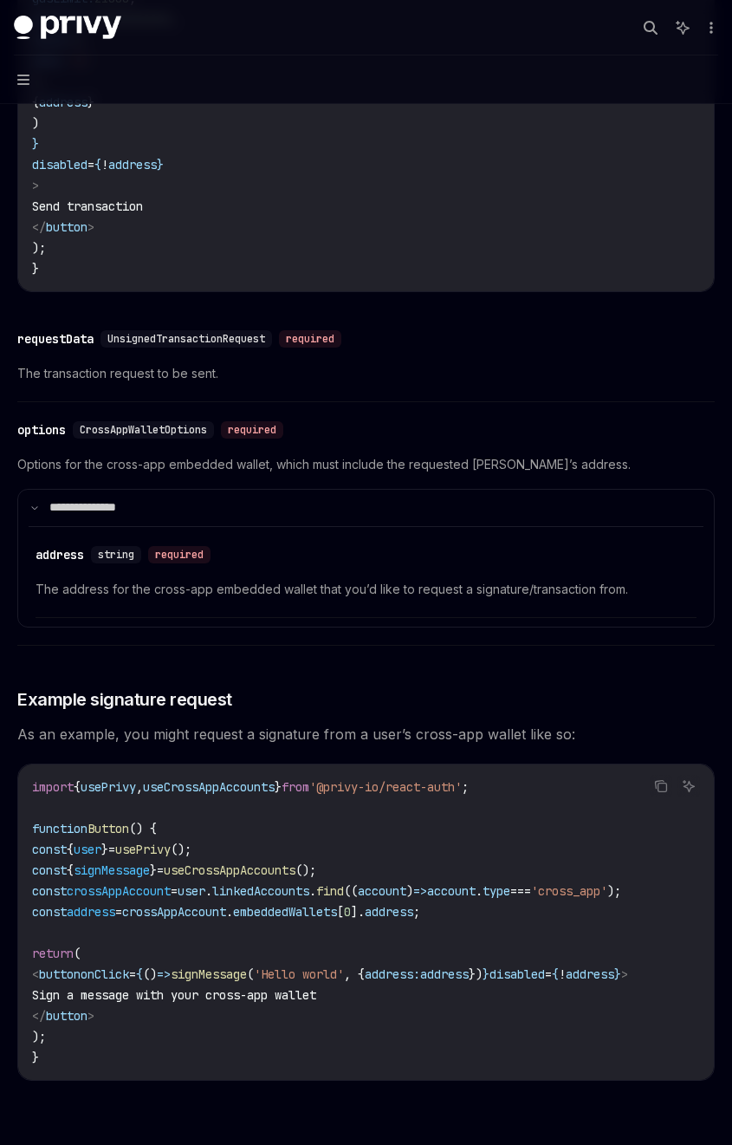
scroll to position [2392, 0]
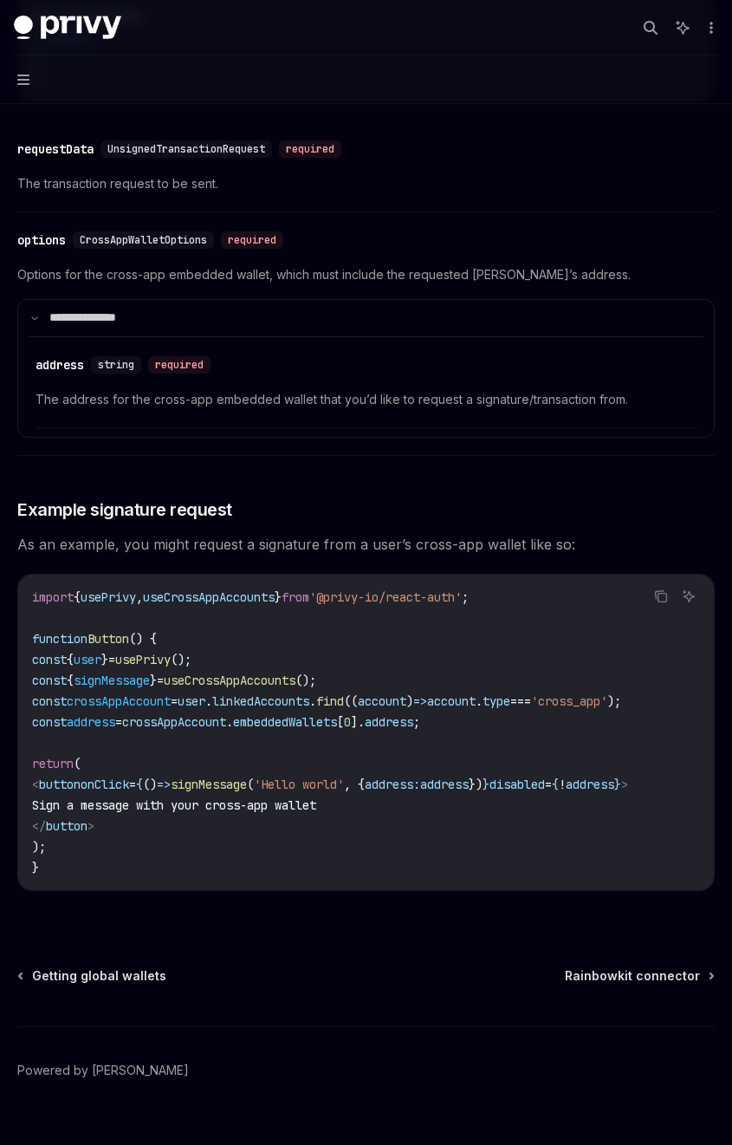
drag, startPoint x: 349, startPoint y: 918, endPoint x: 587, endPoint y: 921, distance: 237.4
click at [587, 890] on div "import { usePrivy , useCrossAppAccounts } from '@privy-io/react-auth' ; functio…" at bounding box center [366, 731] width 696 height 315
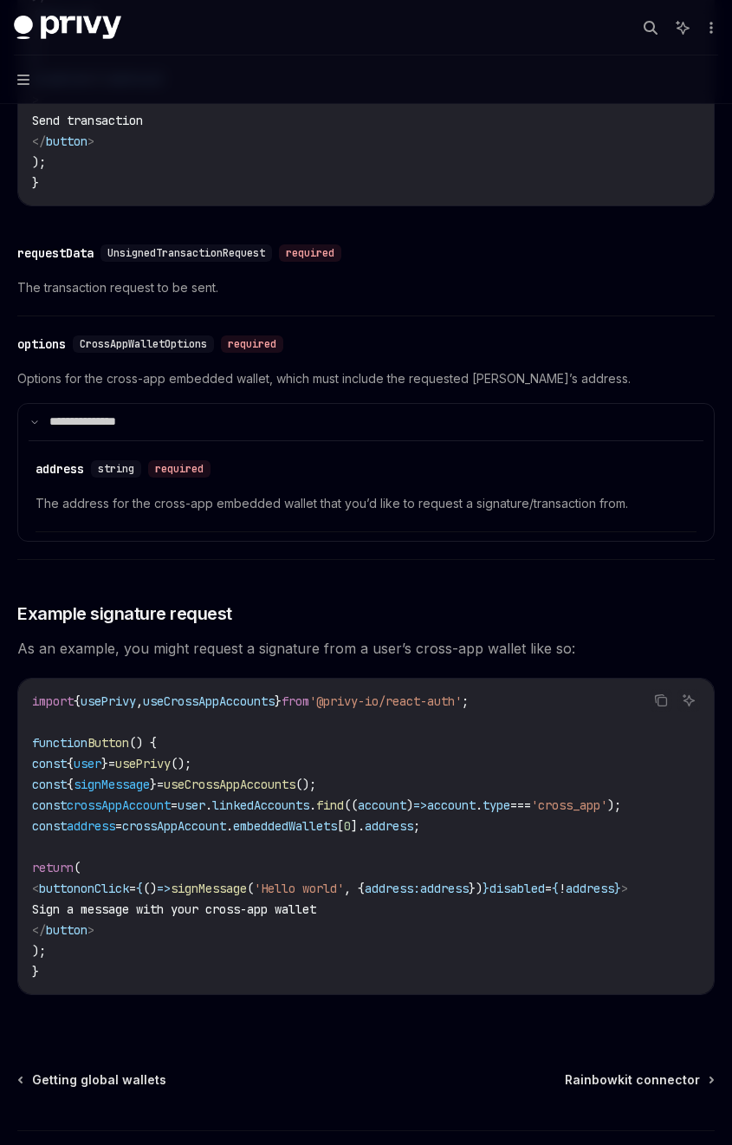
scroll to position [0, 0]
click at [247, 896] on span "signMessage" at bounding box center [209, 888] width 76 height 16
drag, startPoint x: 380, startPoint y: 1016, endPoint x: 407, endPoint y: 1014, distance: 27.8
click at [407, 994] on div "import { usePrivy , useCrossAppAccounts } from '@privy-io/react-auth' ; functio…" at bounding box center [366, 835] width 696 height 315
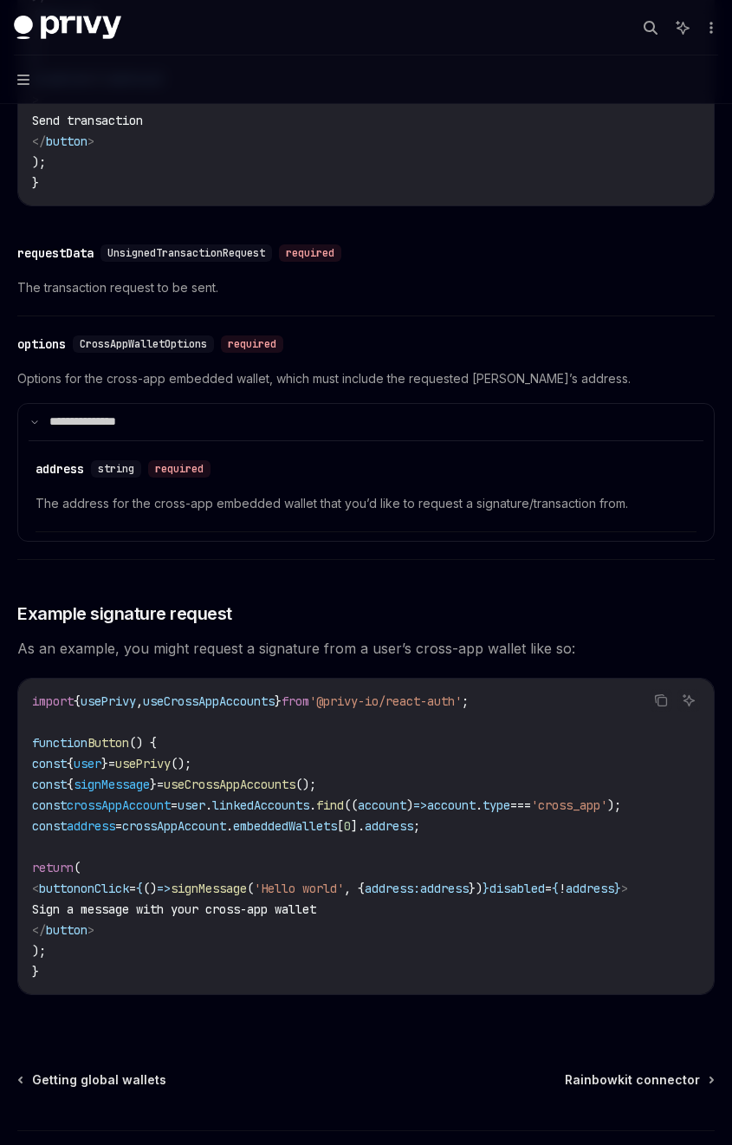
drag, startPoint x: 402, startPoint y: 1021, endPoint x: 460, endPoint y: 1022, distance: 58.1
click at [460, 994] on div "import { usePrivy , useCrossAppAccounts } from '@privy-io/react-auth' ; functio…" at bounding box center [366, 835] width 696 height 315
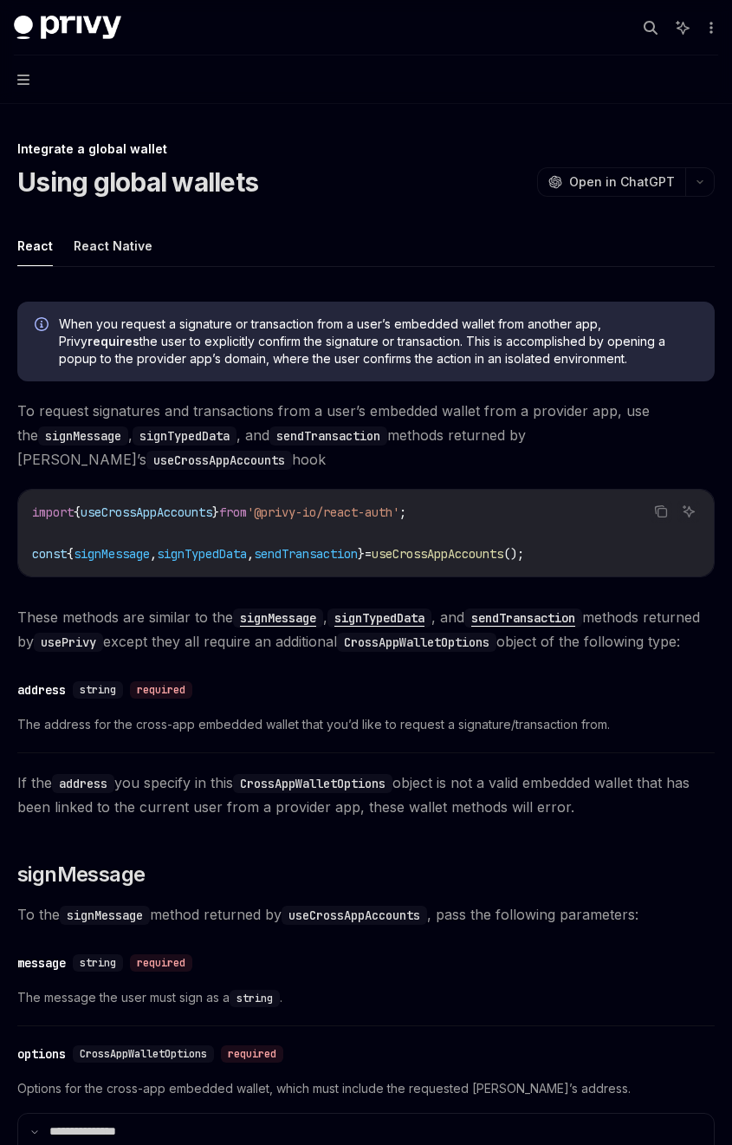
click at [29, 89] on button "Navigation" at bounding box center [366, 79] width 732 height 49
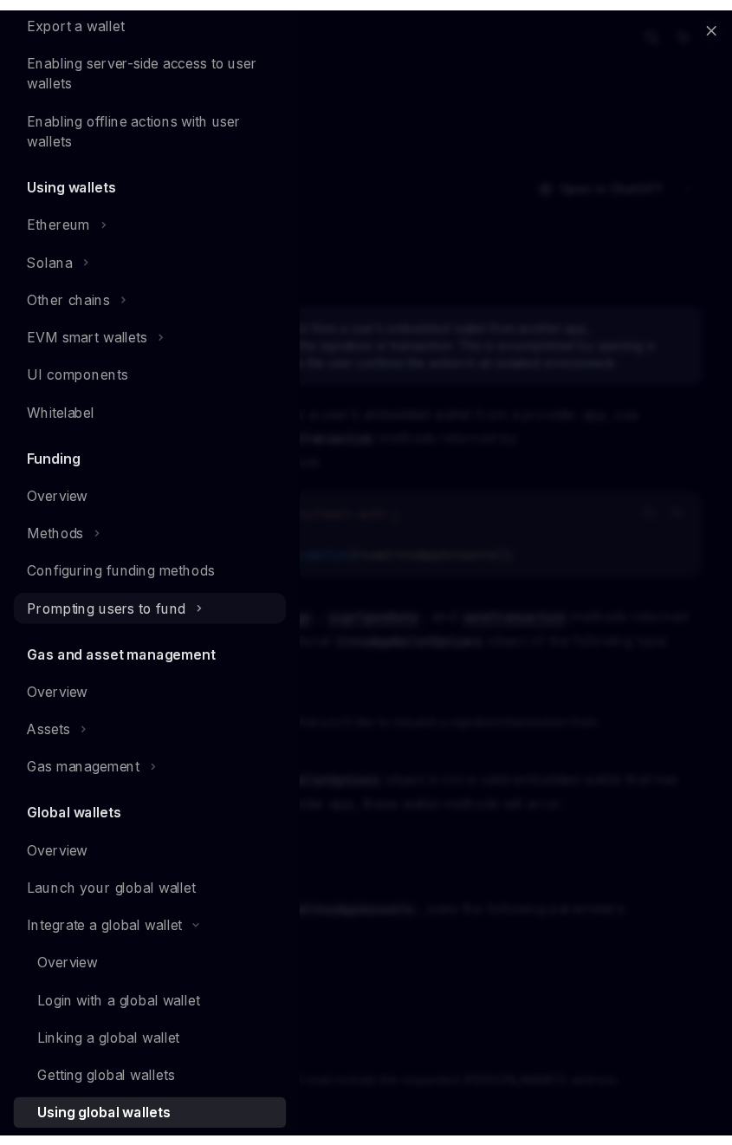
scroll to position [427, 0]
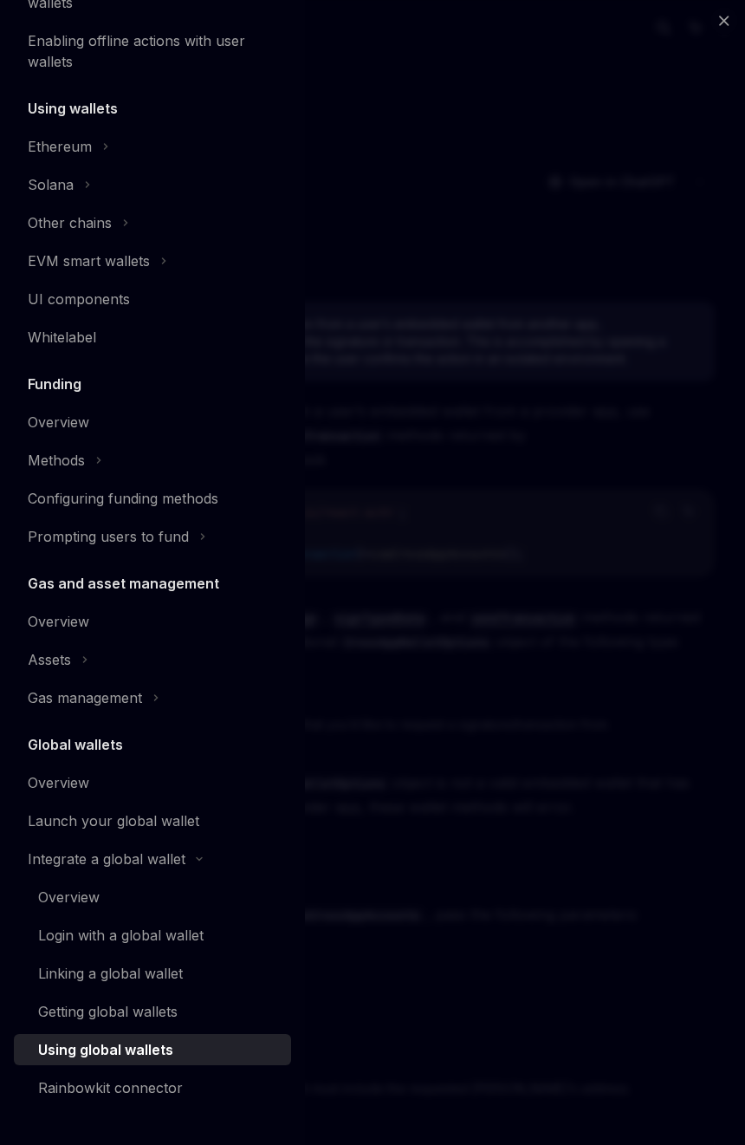
click at [522, 228] on div "Close navigation Wallets Overview Chain support Embedded wallets Create a walle…" at bounding box center [372, 572] width 745 height 1145
type textarea "*"
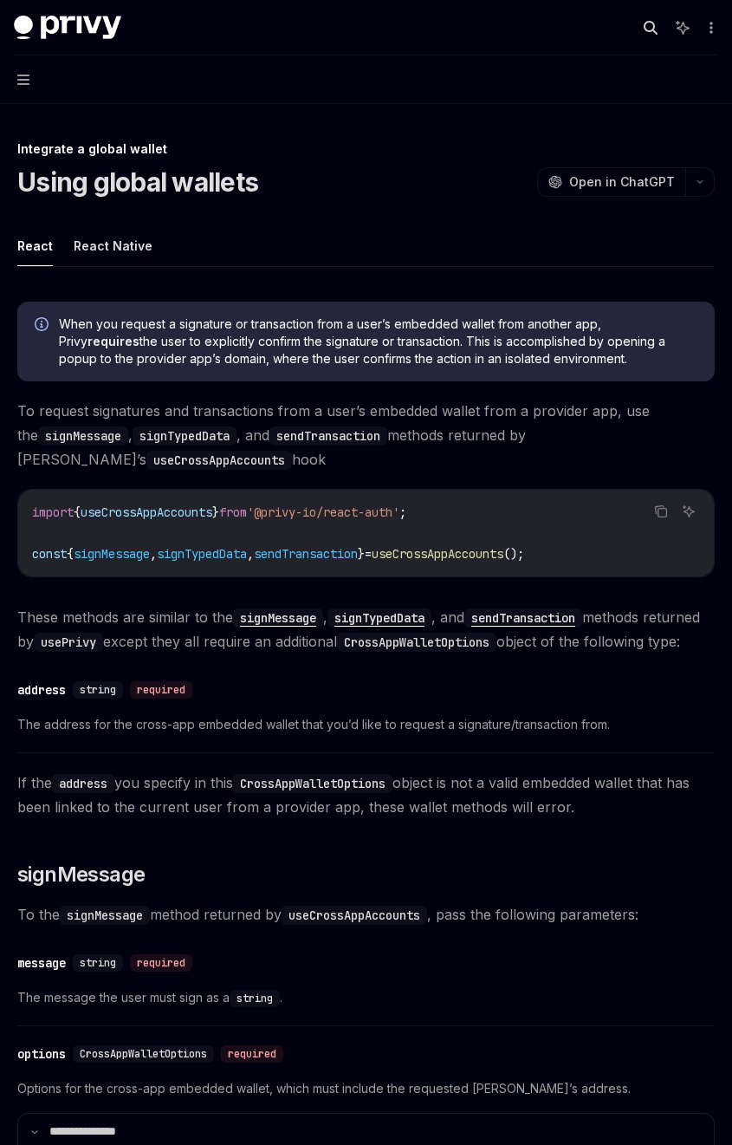
click at [652, 33] on icon "button" at bounding box center [651, 28] width 14 height 14
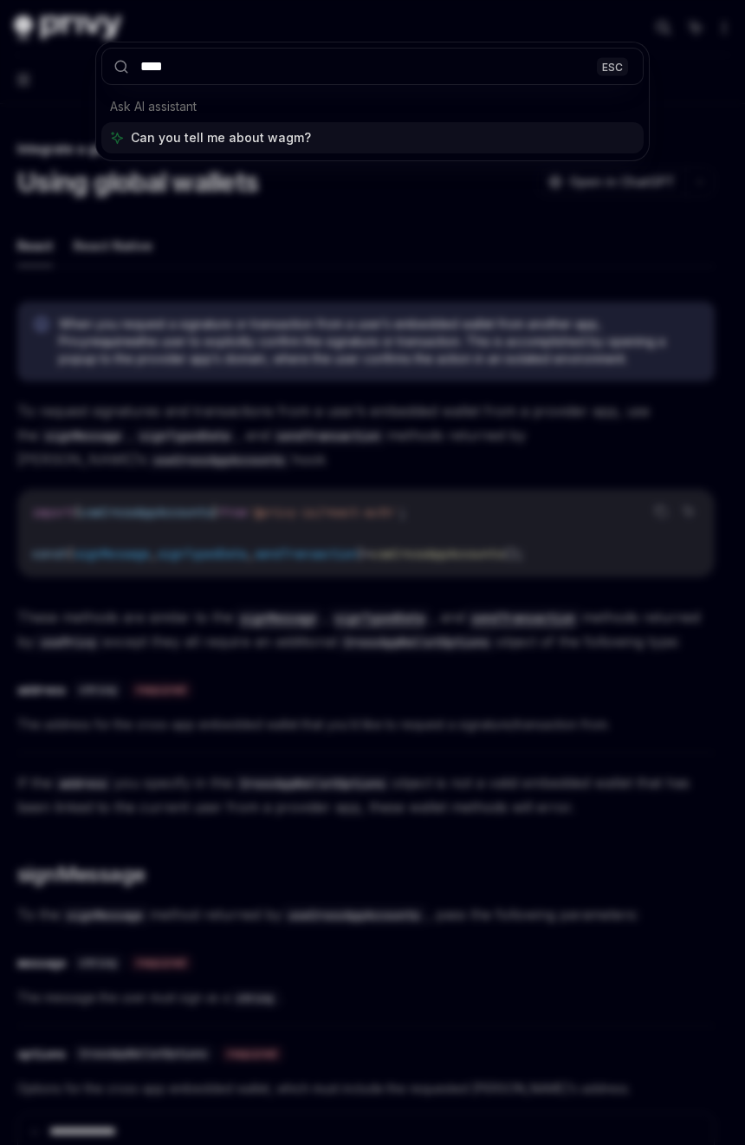
type input "*****"
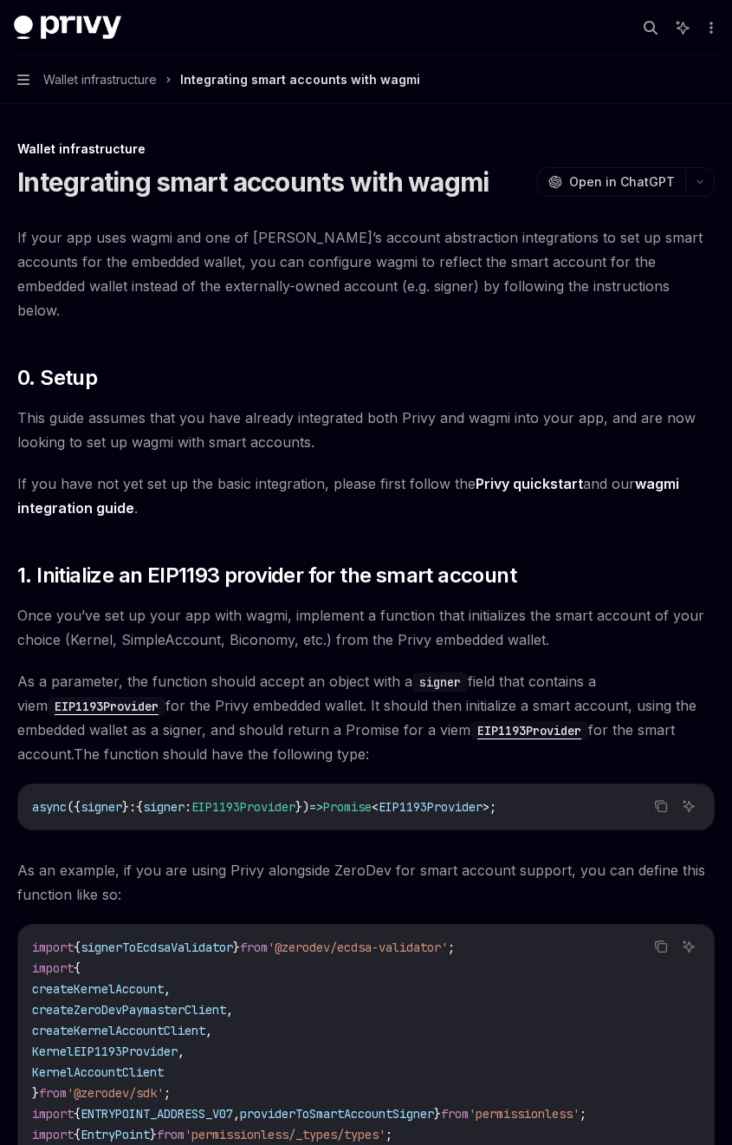
type textarea "*"
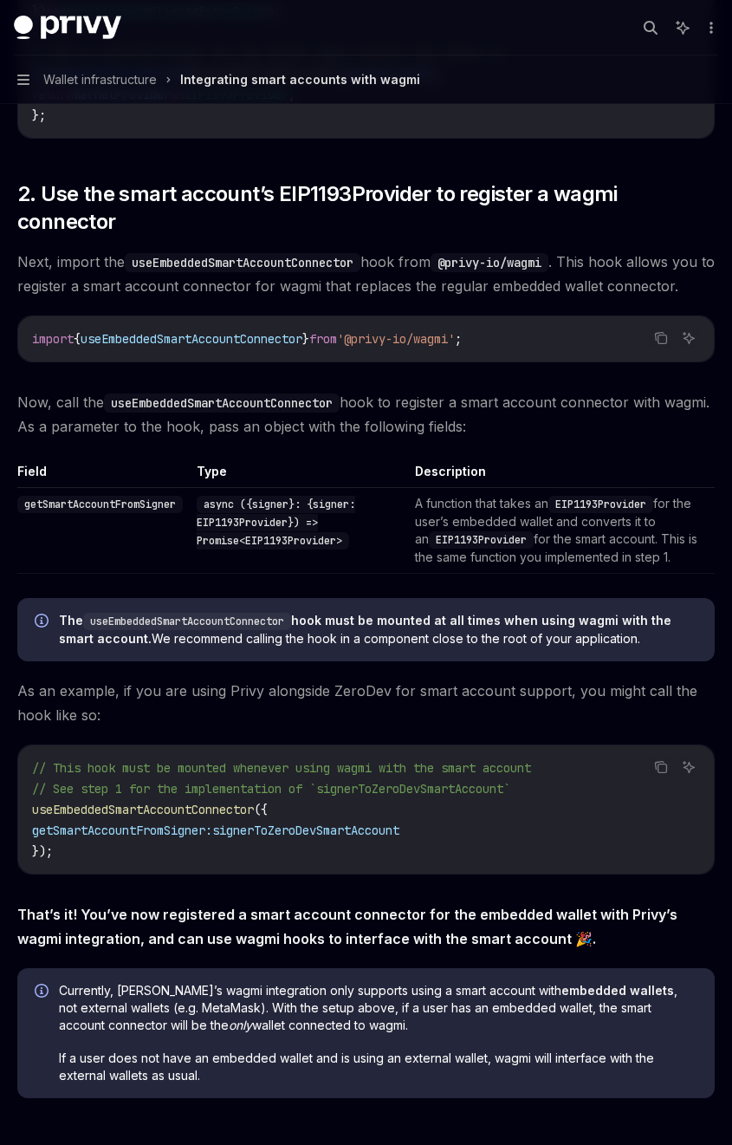
scroll to position [2370, 0]
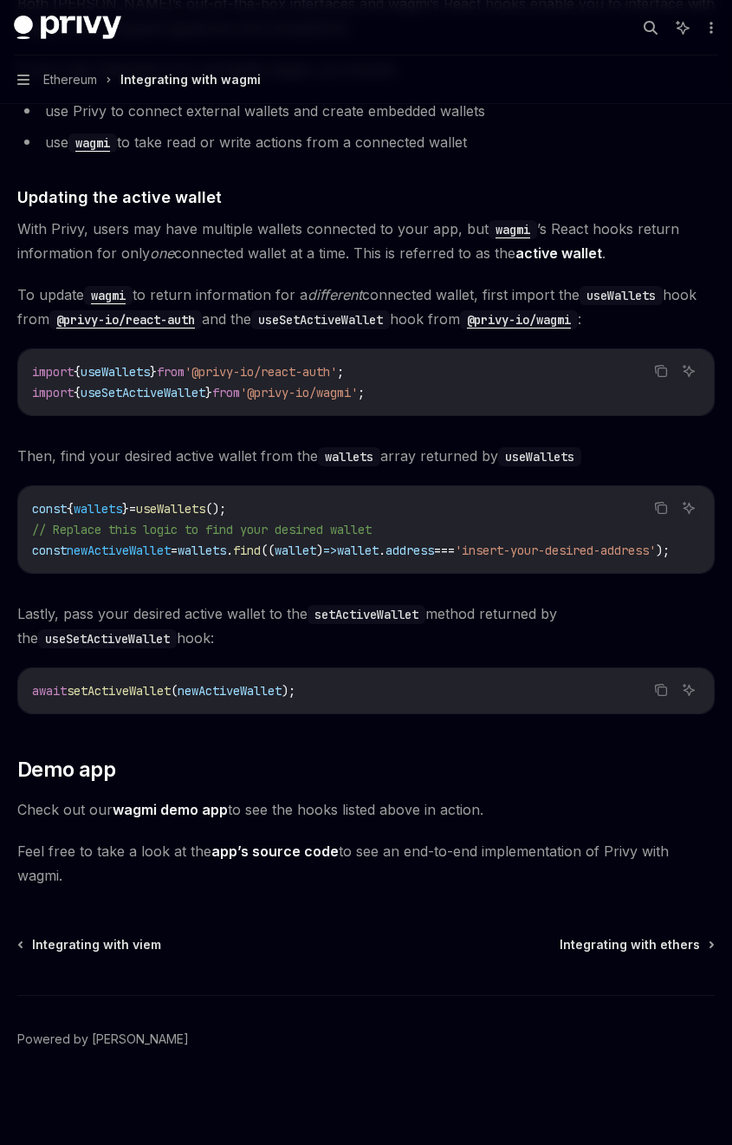
scroll to position [4480, 0]
drag, startPoint x: 477, startPoint y: 575, endPoint x: 512, endPoint y: 574, distance: 34.7
